Goal: Task Accomplishment & Management: Manage account settings

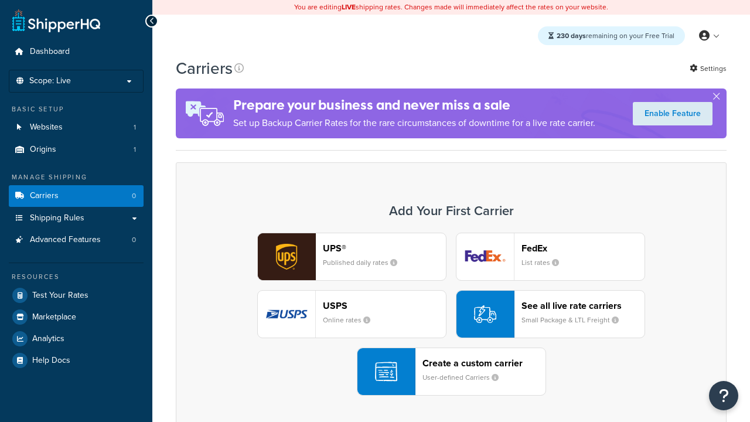
click at [583, 248] on header "FedEx" at bounding box center [583, 248] width 123 height 11
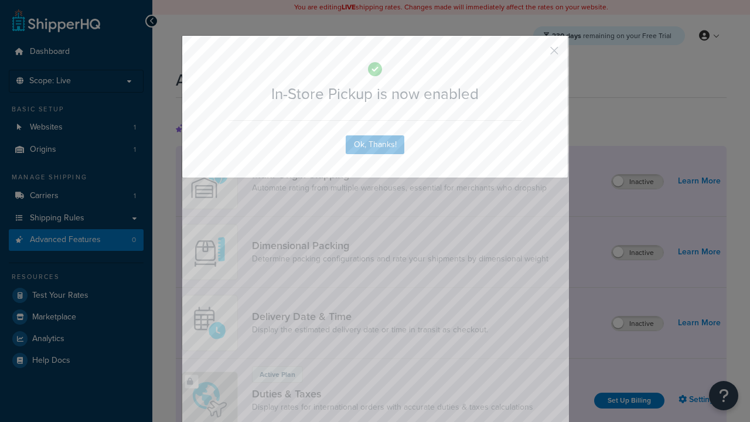
scroll to position [380, 0]
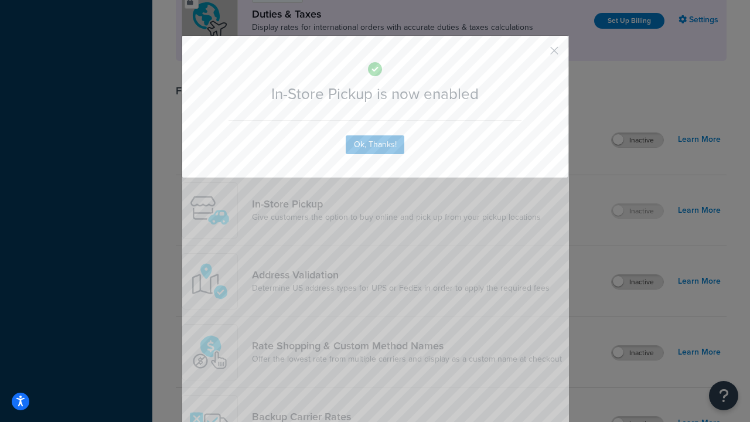
click at [537, 55] on button "button" at bounding box center [537, 54] width 3 height 3
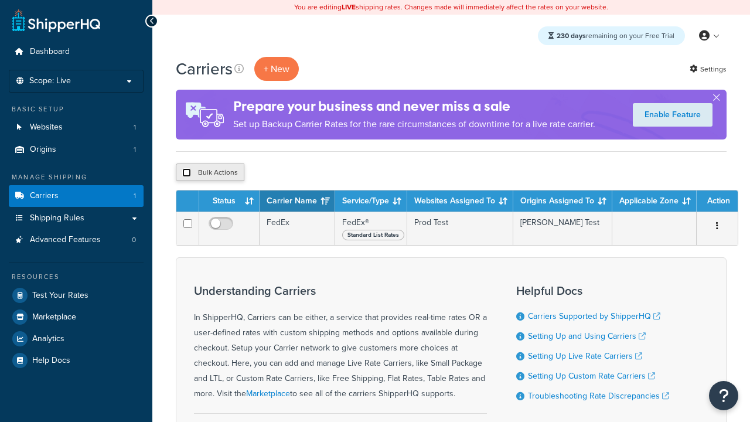
click at [186, 173] on input "checkbox" at bounding box center [186, 172] width 9 height 9
checkbox input "true"
click at [0, 0] on button "Delete" at bounding box center [0, 0] width 0 height 0
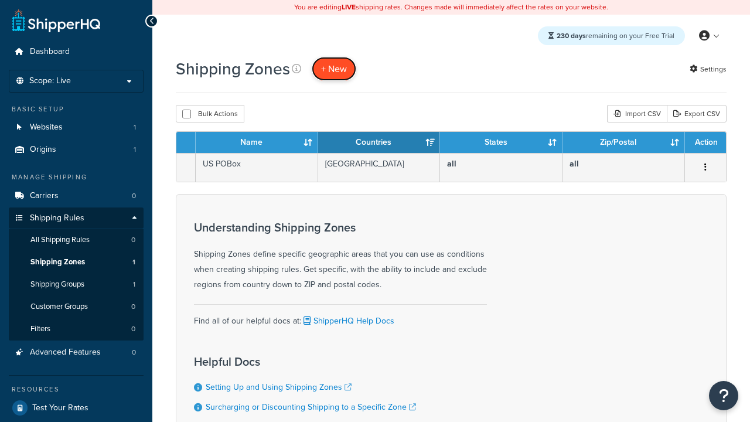
click at [334, 69] on span "+ New" at bounding box center [334, 68] width 26 height 13
